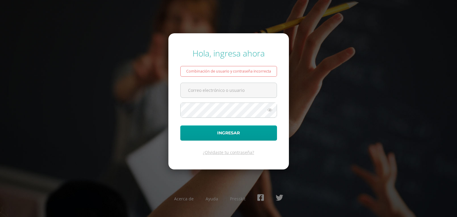
type input "[EMAIL_ADDRESS][DOMAIN_NAME]"
click at [180, 125] on button "Ingresar" at bounding box center [228, 132] width 97 height 15
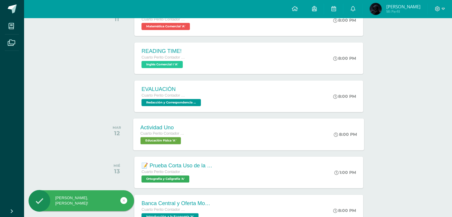
scroll to position [59, 0]
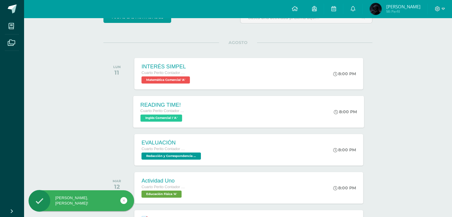
click at [193, 114] on div "READING TIME! Cuarto Perito Contador con Orientación en Computación Inglés Come…" at bounding box center [248, 112] width 231 height 32
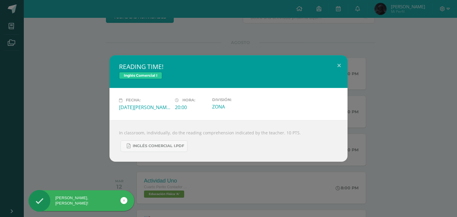
click at [405, 113] on div "READING TIME! Inglés Comercial I Fecha: Lunes 11 de Agosto Hora: 20:00 División…" at bounding box center [228, 108] width 452 height 106
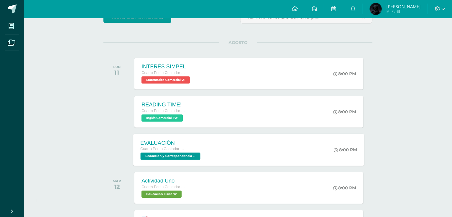
click at [315, 148] on div "EVALUACIÓN Cuarto Perito Contador con Orientación en Computación Redacción y Co…" at bounding box center [248, 150] width 231 height 32
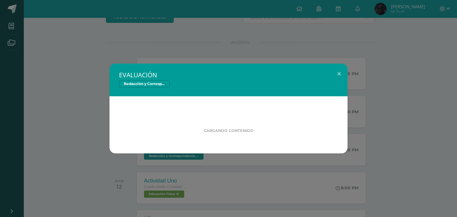
click at [396, 139] on div "EVALUACIÓN Redacción y Correspondencia Mercantil Cargando contenido" at bounding box center [228, 109] width 452 height 90
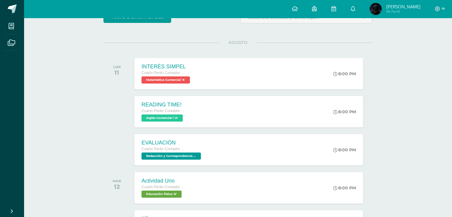
click at [449, 9] on div at bounding box center [440, 9] width 24 height 18
click at [439, 10] on icon at bounding box center [437, 8] width 5 height 5
click at [410, 45] on div "Configuración Cerrar sesión" at bounding box center [421, 36] width 47 height 23
click at [402, 41] on link "Cerrar sesión" at bounding box center [421, 40] width 47 height 9
